Goal: Transaction & Acquisition: Download file/media

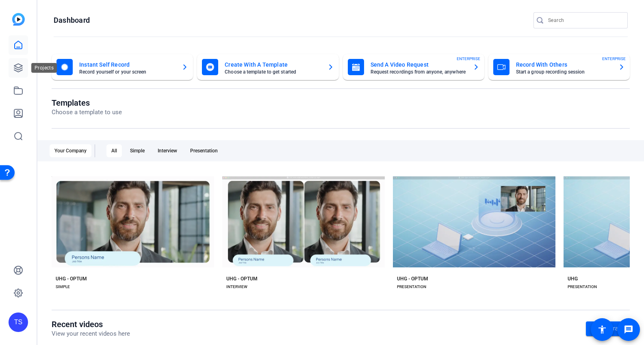
click at [19, 62] on link at bounding box center [18, 67] width 19 height 19
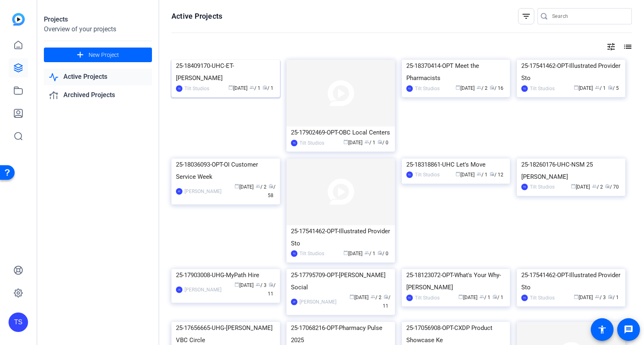
click at [217, 60] on img at bounding box center [225, 60] width 108 height 0
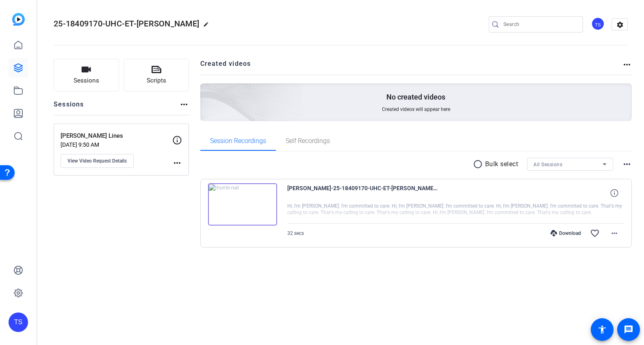
click at [246, 201] on img at bounding box center [242, 204] width 69 height 42
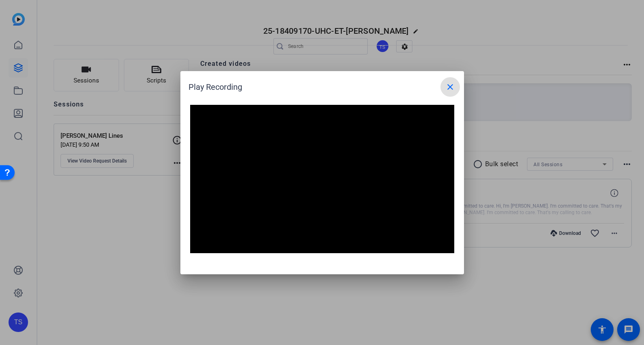
click at [453, 86] on mat-icon "close" at bounding box center [450, 87] width 10 height 10
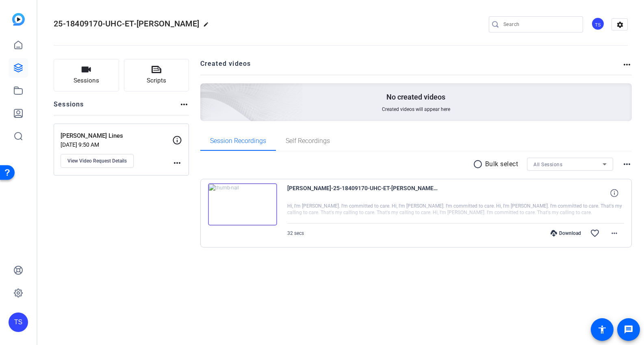
click at [559, 233] on div "Download" at bounding box center [565, 233] width 39 height 6
click at [608, 231] on span at bounding box center [613, 232] width 19 height 19
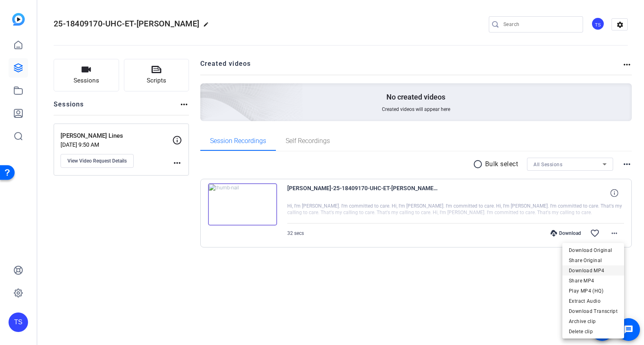
click at [606, 267] on span "Download MP4" at bounding box center [593, 271] width 49 height 10
